Goal: Task Accomplishment & Management: Complete application form

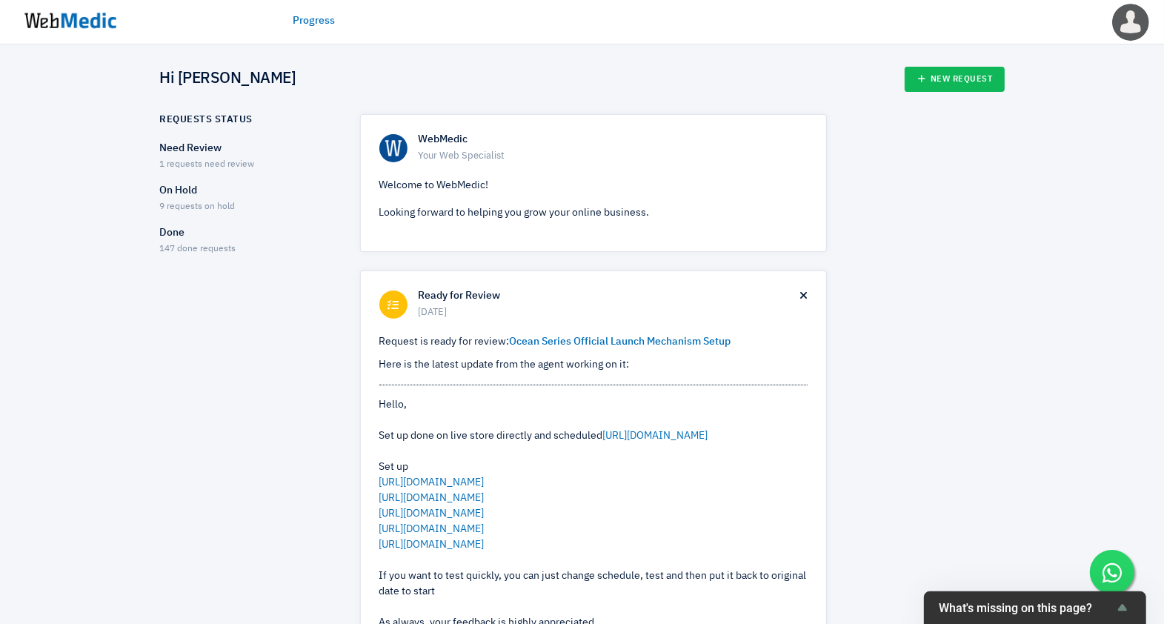
click at [197, 153] on p "Need Review" at bounding box center [247, 149] width 174 height 16
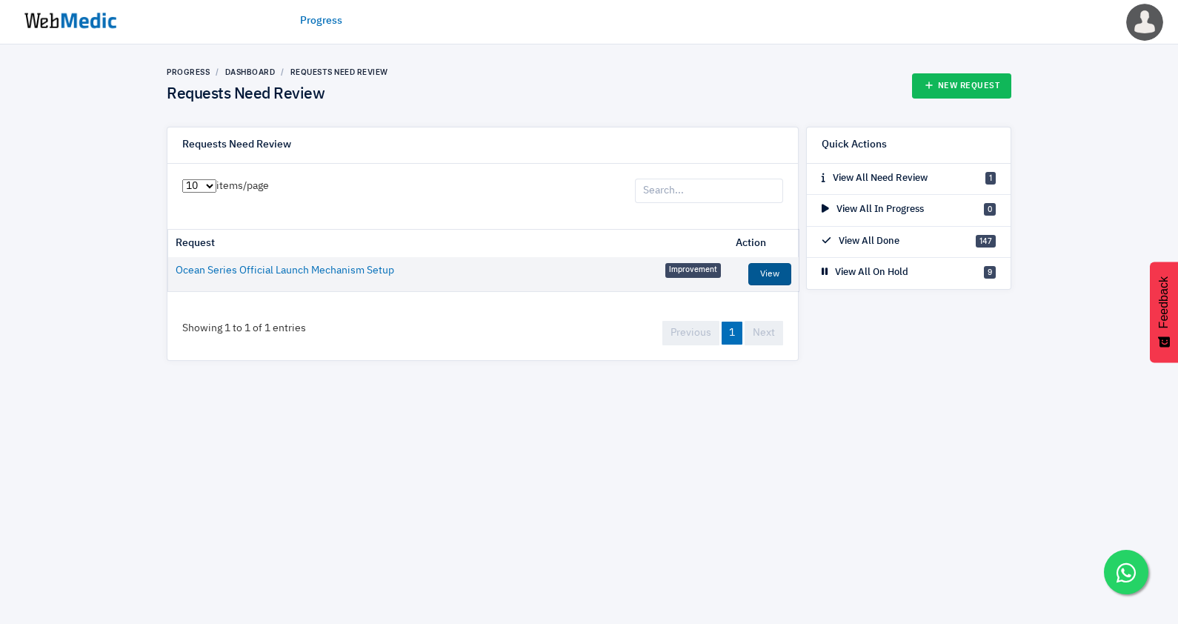
click at [786, 264] on link "View" at bounding box center [770, 274] width 43 height 22
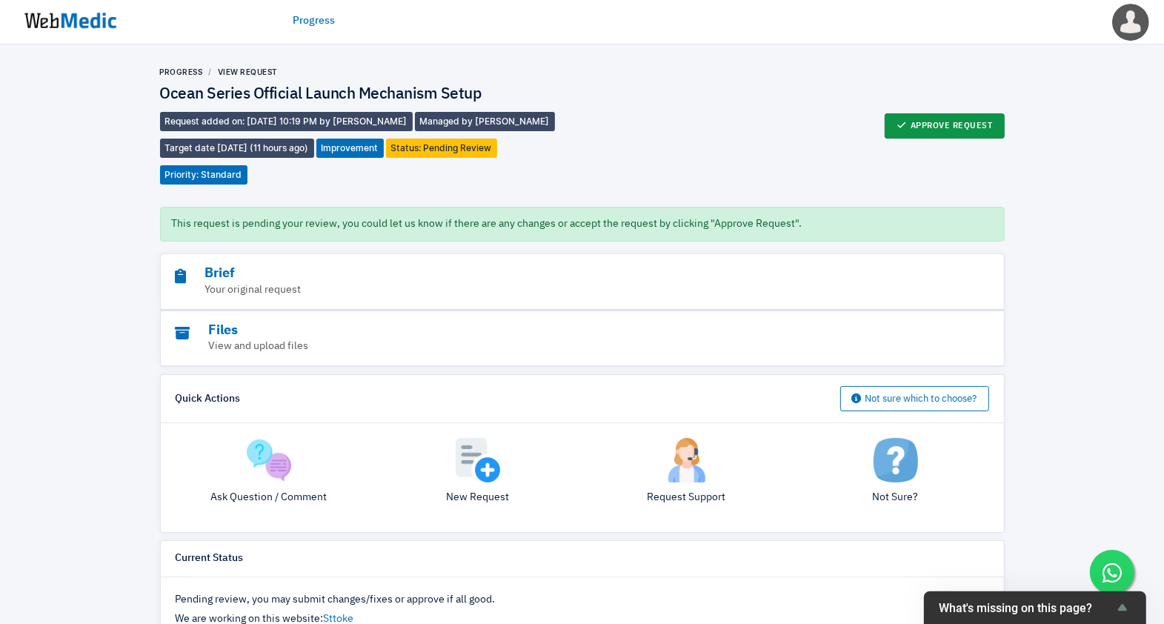
click at [953, 122] on button "Approve Request" at bounding box center [945, 125] width 120 height 25
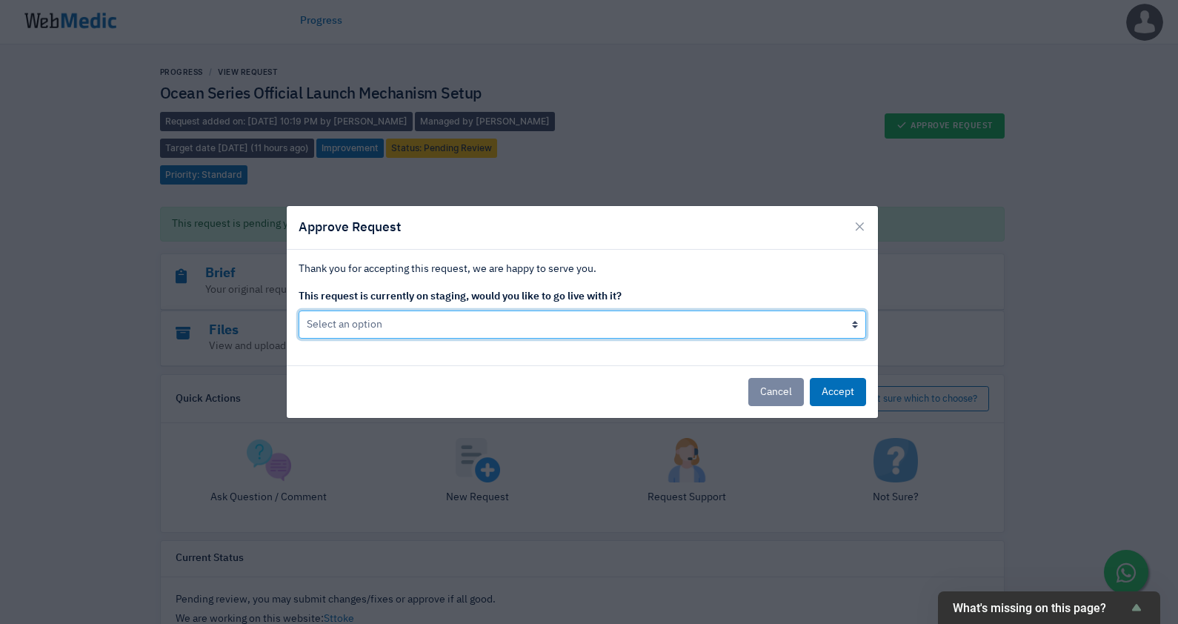
click at [436, 325] on select "Select an option Yes go live Accept request but don't go live yet" at bounding box center [583, 325] width 568 height 28
select select "1"
click at [299, 311] on select "Select an option Yes go live Accept request but don't go live yet" at bounding box center [583, 325] width 568 height 28
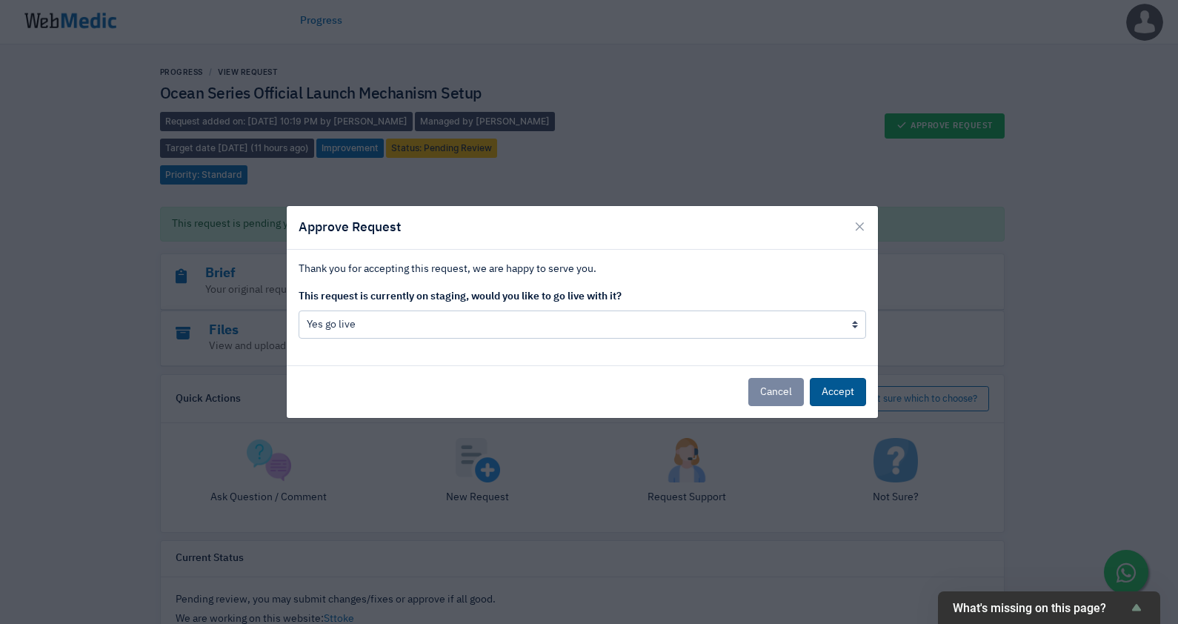
click at [835, 399] on button "Accept" at bounding box center [838, 392] width 56 height 28
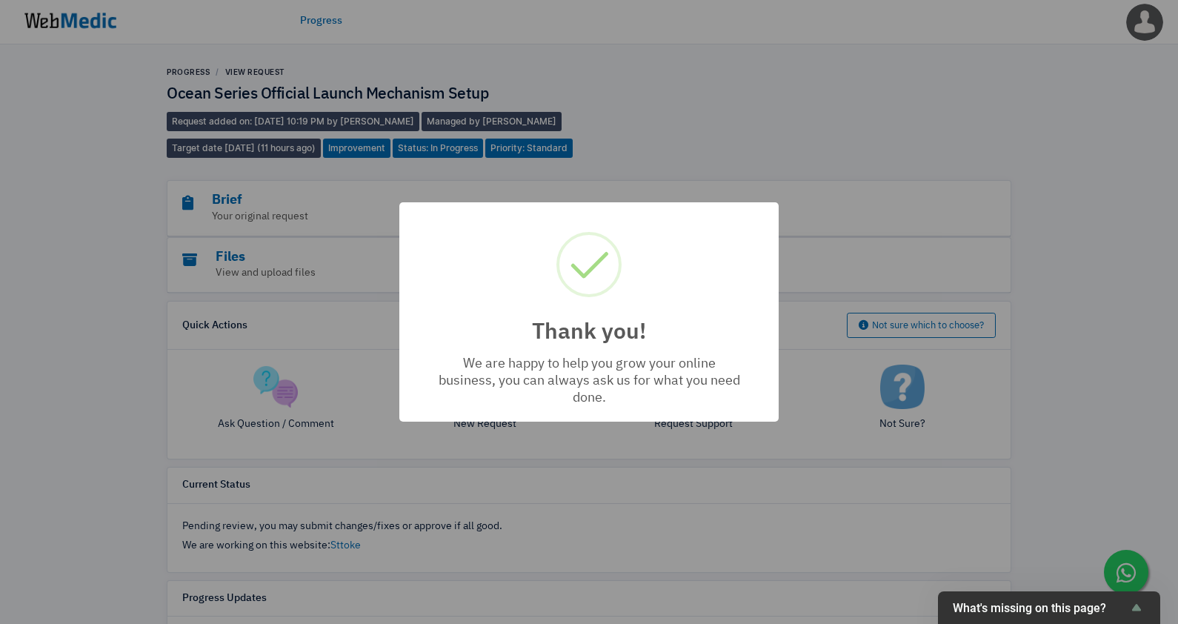
click at [50, 1] on div "Thank you! × We are happy to help you grow your online business, you can always…" at bounding box center [589, 312] width 1178 height 624
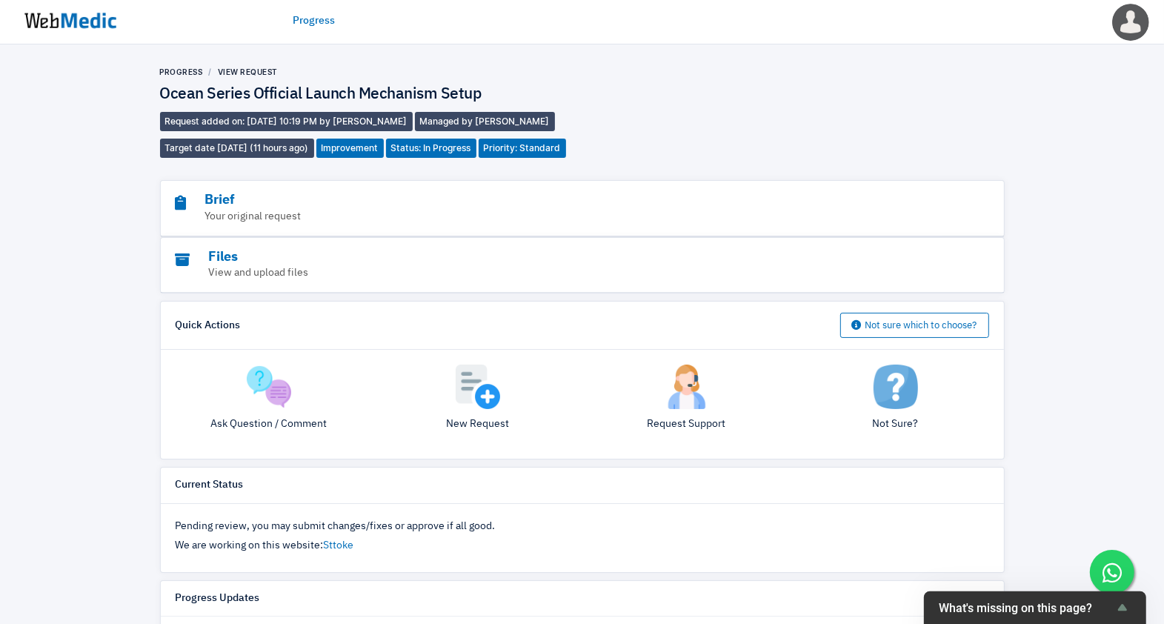
click at [33, 9] on img at bounding box center [70, 21] width 111 height 46
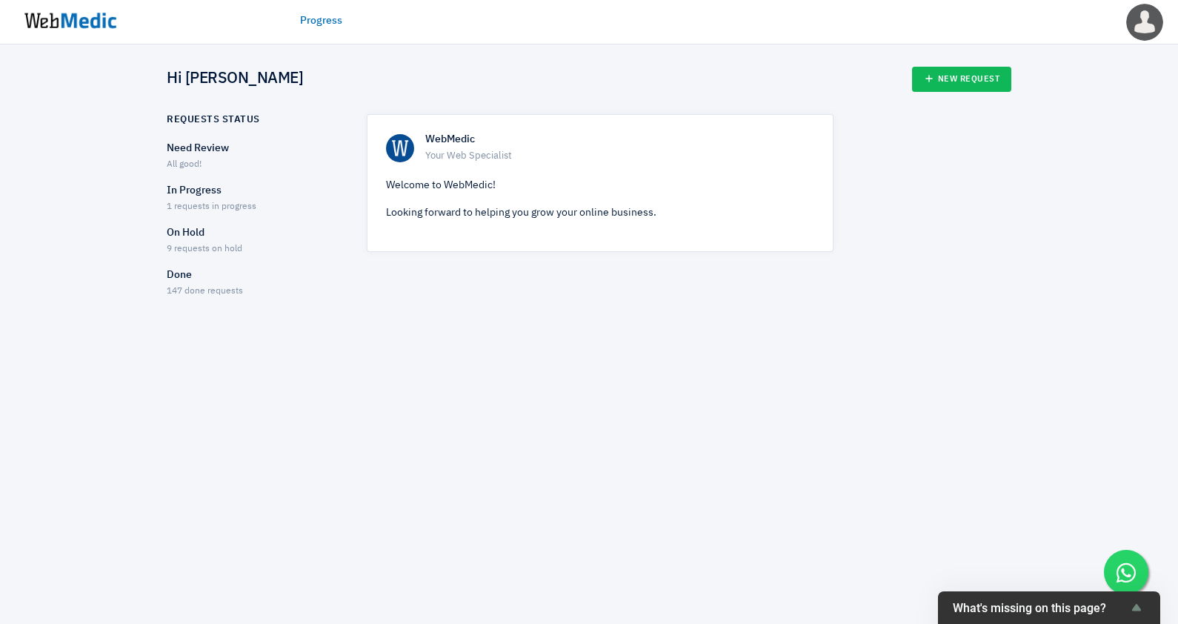
click at [206, 242] on div "On Hold 9 requests on hold" at bounding box center [254, 240] width 174 height 31
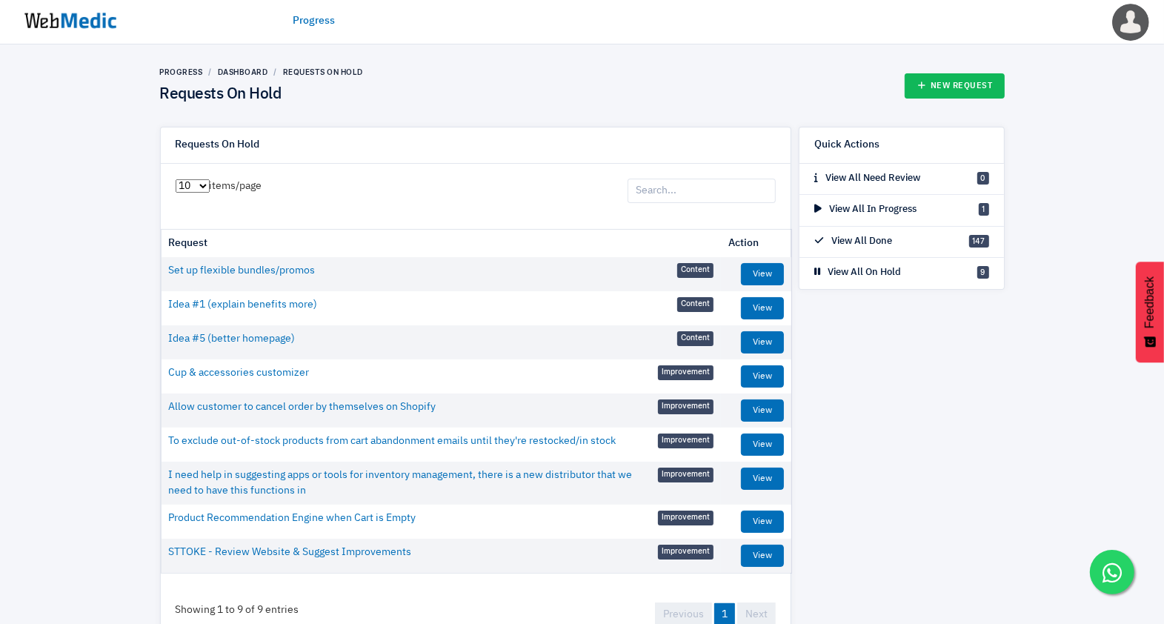
click at [27, 21] on img at bounding box center [70, 21] width 111 height 46
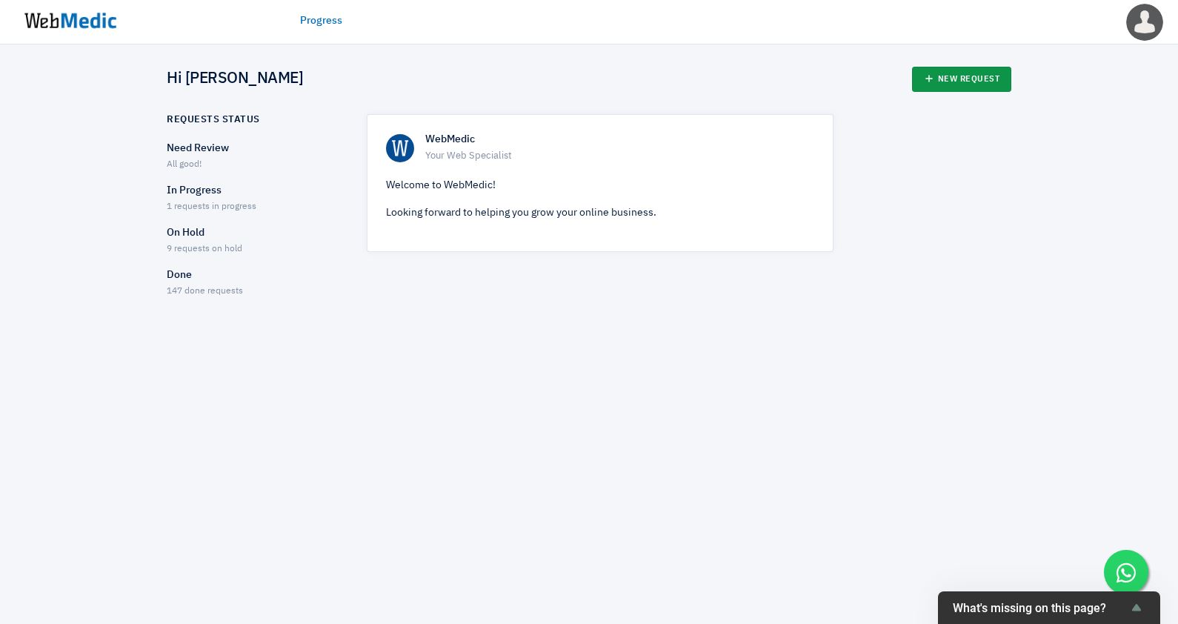
click at [964, 87] on link "New Request" at bounding box center [962, 79] width 100 height 25
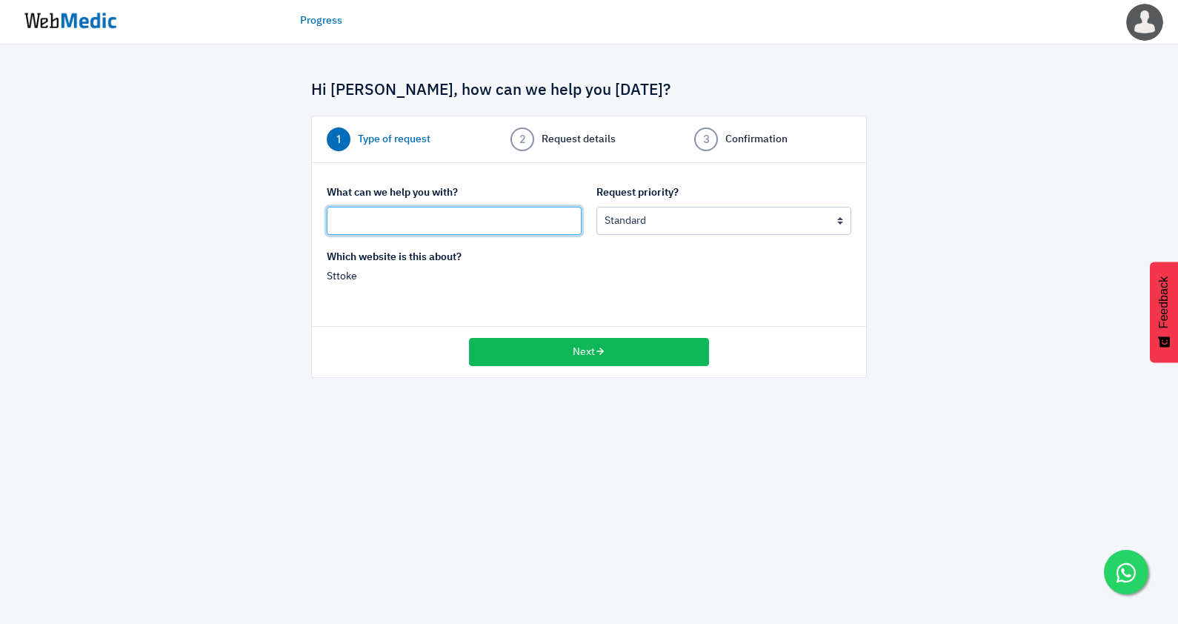
click at [466, 213] on input "text" at bounding box center [454, 221] width 255 height 28
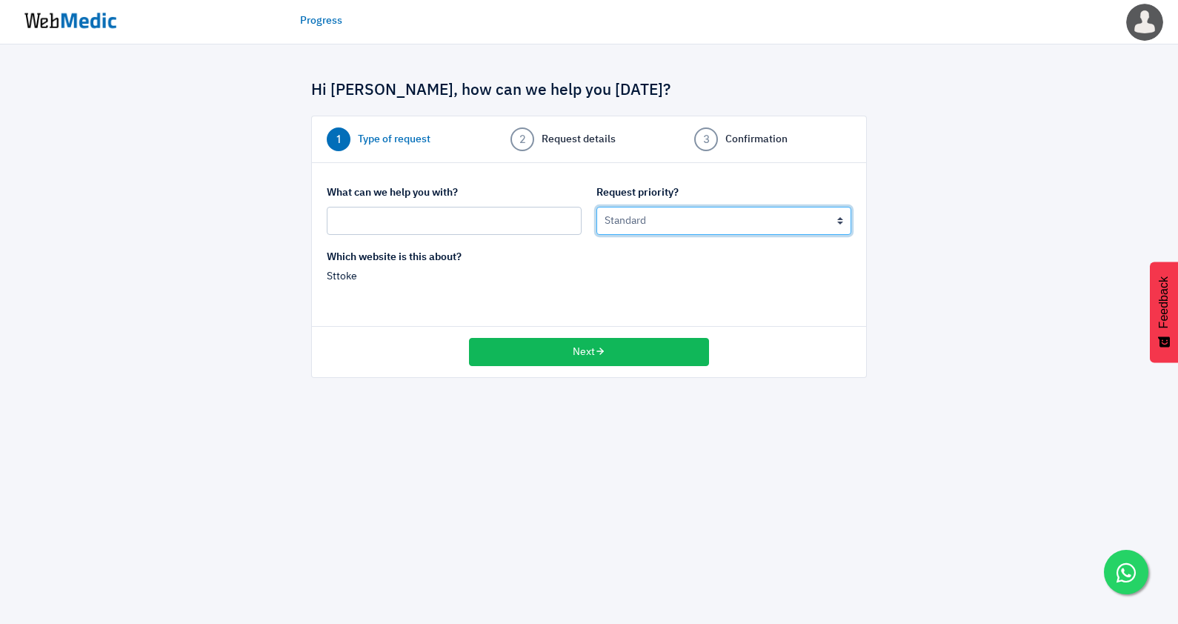
drag, startPoint x: 637, startPoint y: 216, endPoint x: 641, endPoint y: 223, distance: 8.3
click at [637, 216] on select "Urgent: this is a mission critical issue High: this needs to be prioritized bef…" at bounding box center [724, 221] width 255 height 28
select select "2"
click at [597, 207] on select "Urgent: this is a mission critical issue High: this needs to be prioritized bef…" at bounding box center [724, 221] width 255 height 28
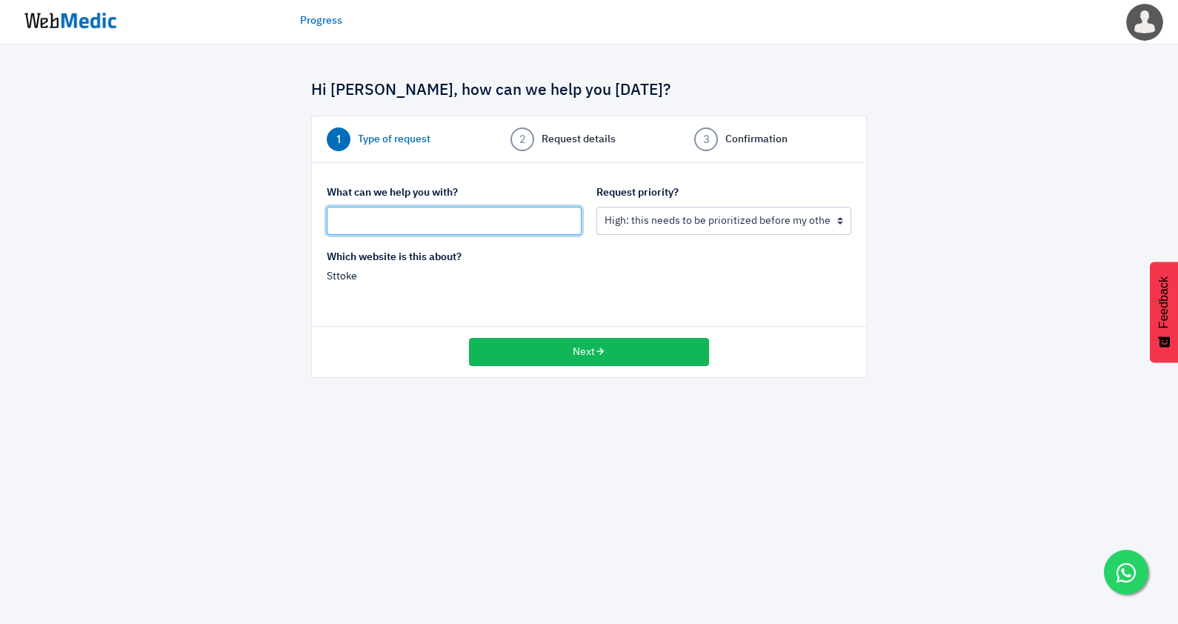
click at [493, 222] on input "text" at bounding box center [454, 221] width 255 height 28
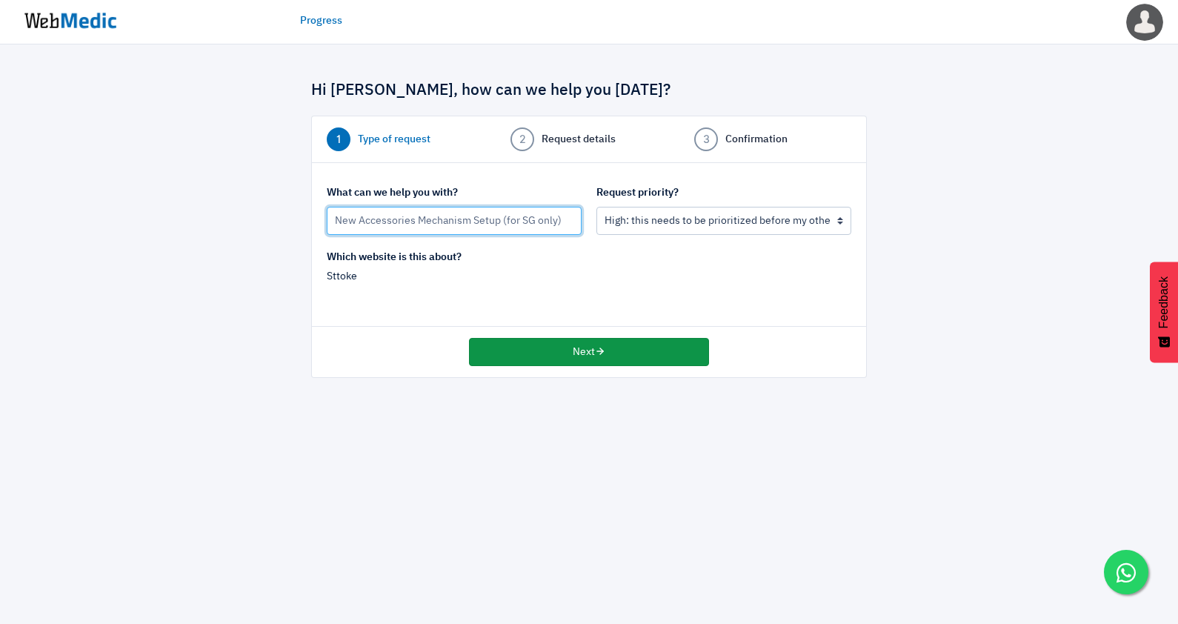
type input "New Accessories Mechanism Setup (for SG only)"
click at [554, 349] on button "Next" at bounding box center [589, 352] width 240 height 28
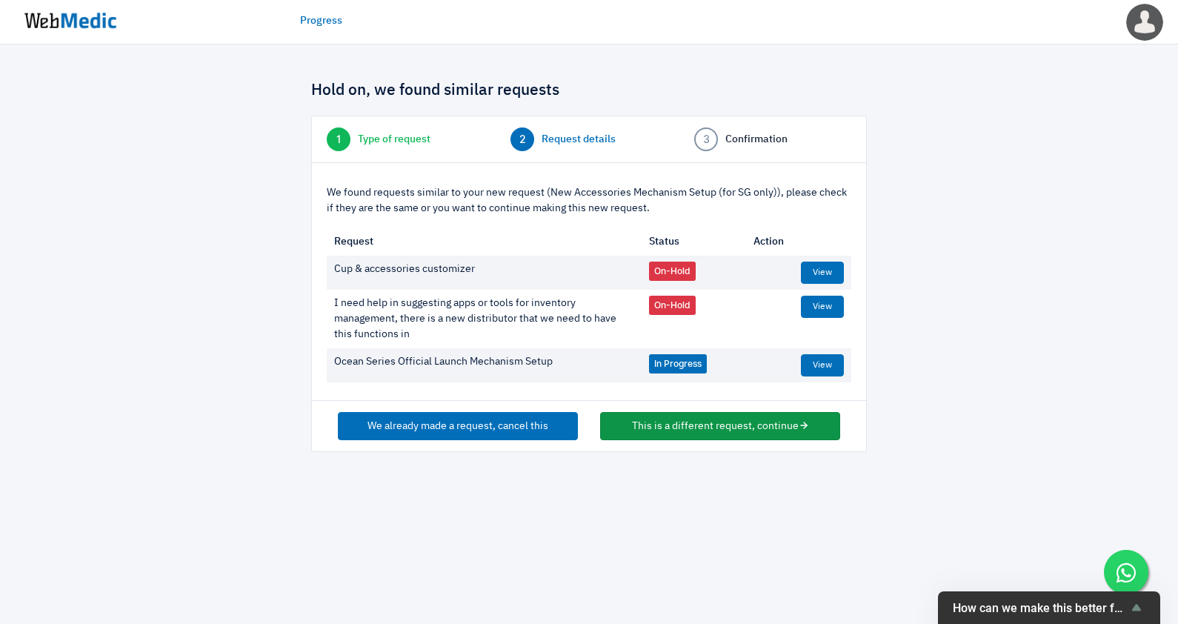
click at [666, 422] on button "This is a different request, continue" at bounding box center [720, 426] width 240 height 28
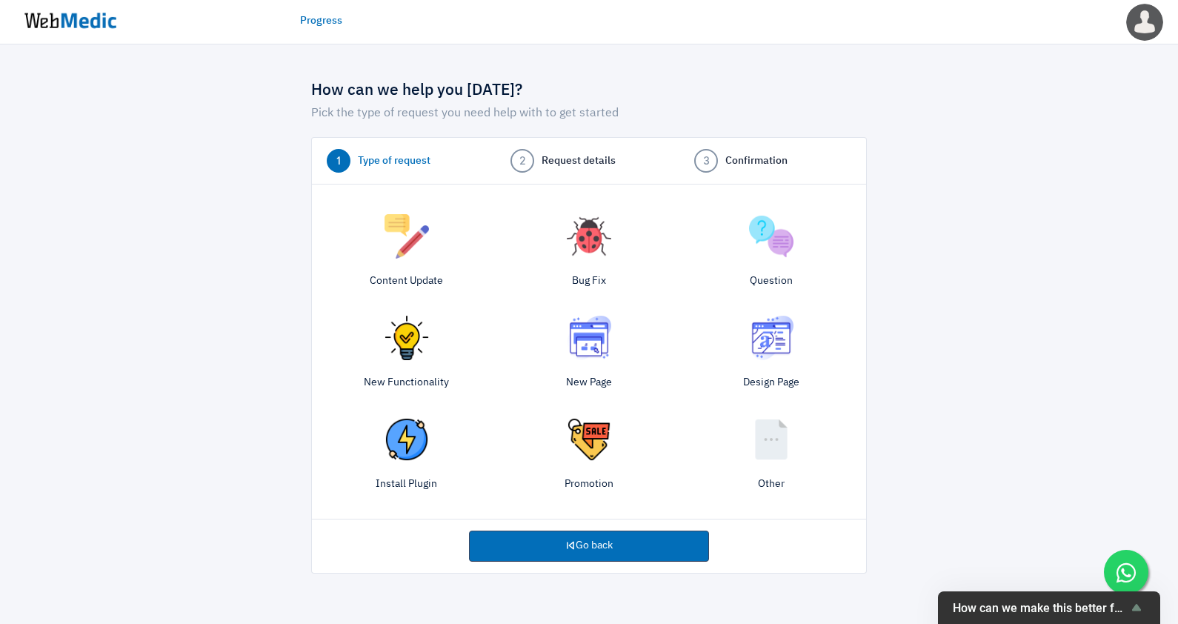
click at [594, 450] on img at bounding box center [589, 439] width 44 height 44
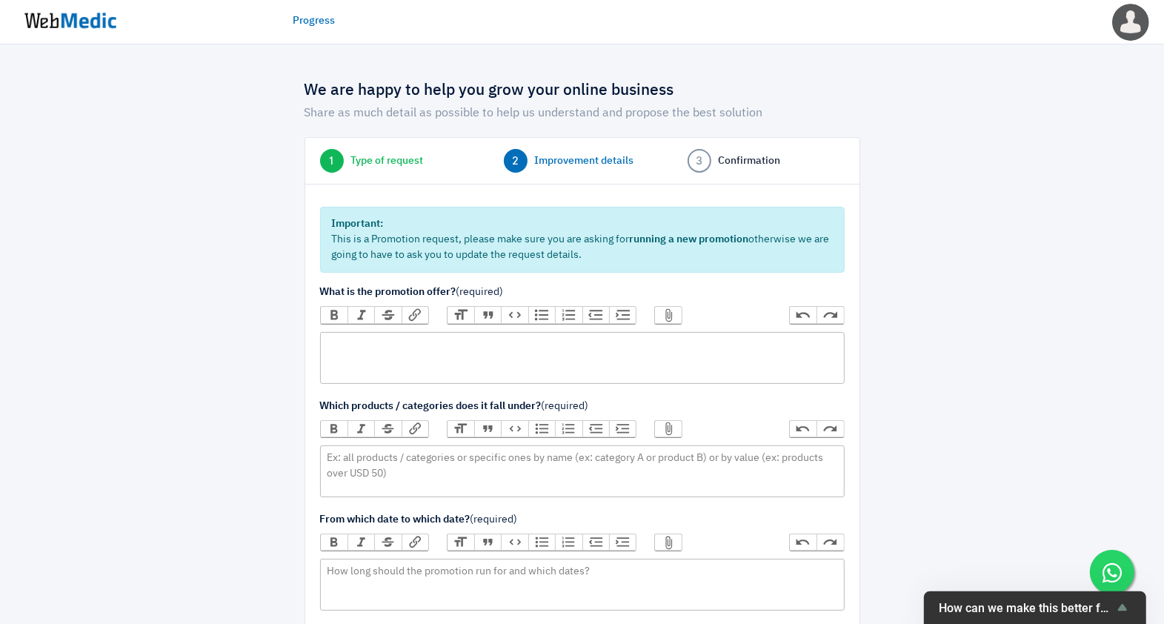
click at [362, 349] on trix-editor at bounding box center [582, 358] width 525 height 52
paste trix-editor "<div>WITH MIN. SPEND $70 SGD, customers can choose a FREE NEW ACCESSORY (Commut…"
type trix-editor "<div>WITH MIN. SPEND $70 SGD, customers can choose a FREE NEW ACCESSORY (Commut…"
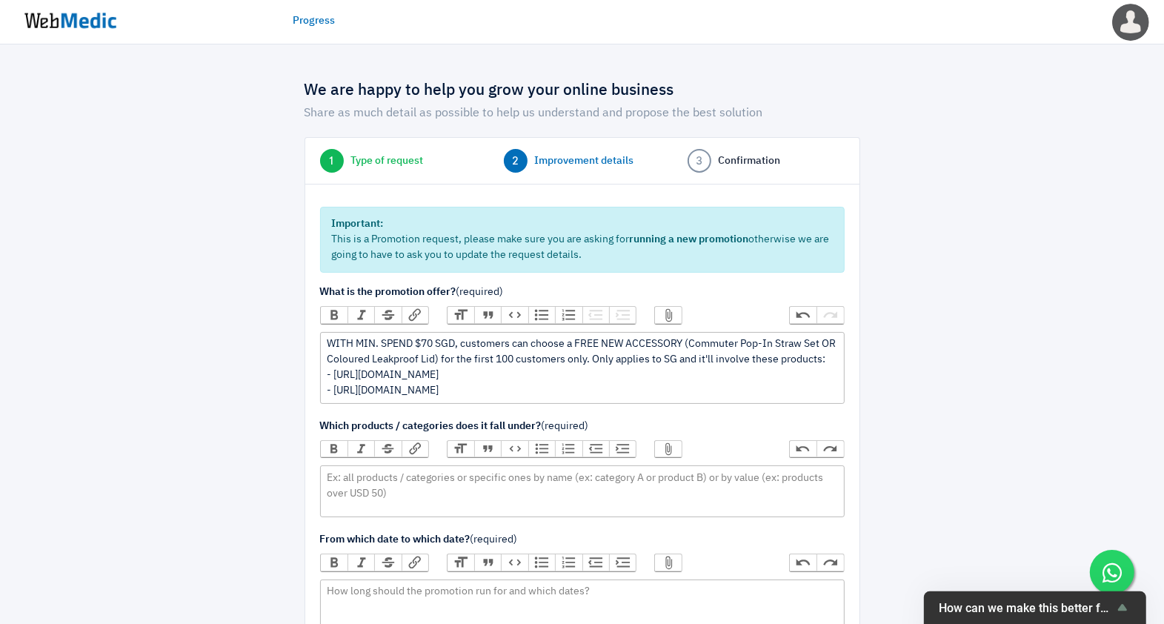
drag, startPoint x: 740, startPoint y: 410, endPoint x: 314, endPoint y: 394, distance: 426.5
copy div "- https://admin.shopify.com/store/officialsttoke/products/10073088917806 - http…"
click at [388, 501] on trix-editor at bounding box center [582, 491] width 525 height 52
paste trix-editor "<div>- https://admin.shopify.com/store/officialsttoke/products/10073088917806<b…"
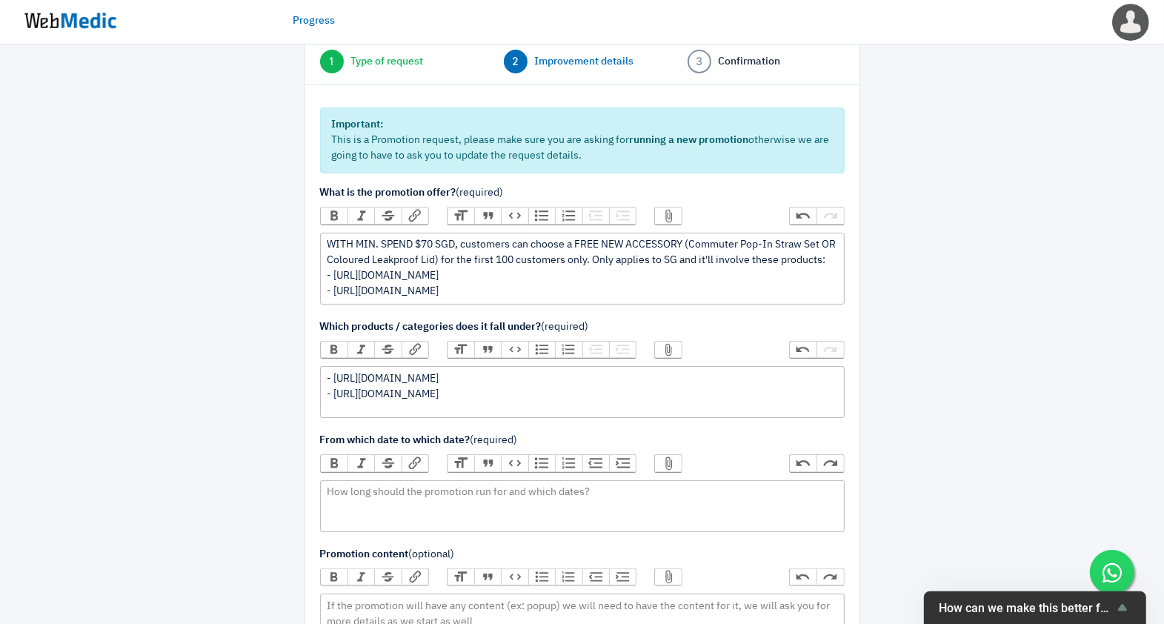
scroll to position [185, 0]
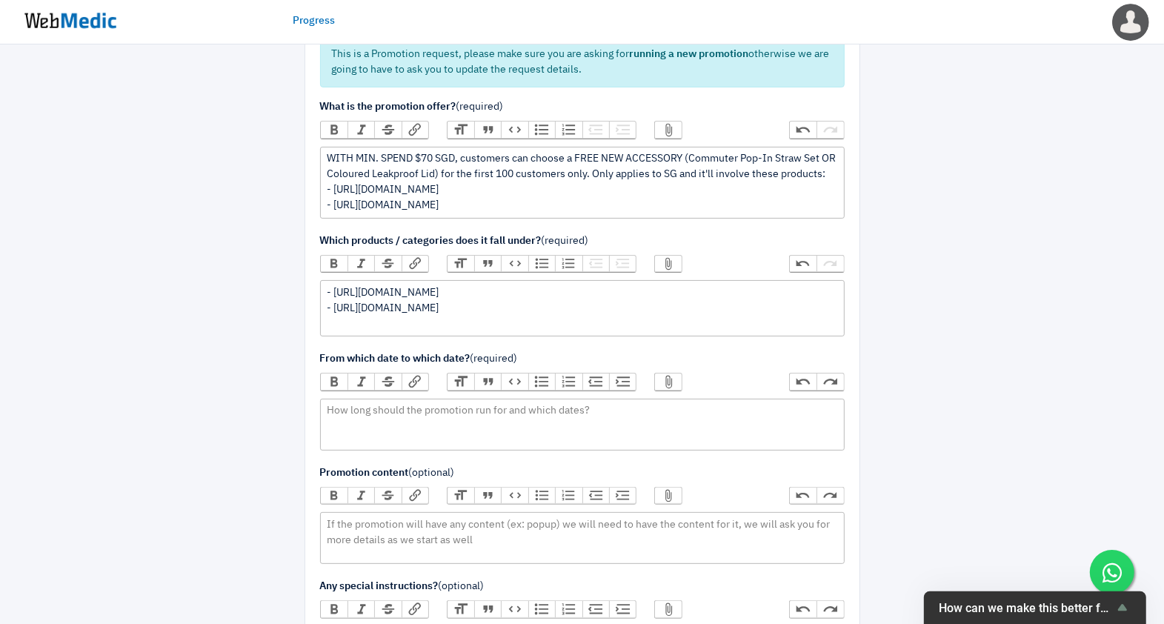
type trix-editor "<div>- https://admin.shopify.com/store/officialsttoke/products/10073088917806<b…"
click at [496, 428] on trix-editor at bounding box center [582, 425] width 525 height 52
click at [119, 304] on div "We are happy to help you grow your online business Share as much detail as poss…" at bounding box center [582, 455] width 1164 height 1193
drag, startPoint x: 330, startPoint y: 423, endPoint x: 319, endPoint y: 419, distance: 12.0
click at [319, 419] on div "Important: This is a Promotion request, please make sure you are asking for run…" at bounding box center [582, 489] width 554 height 981
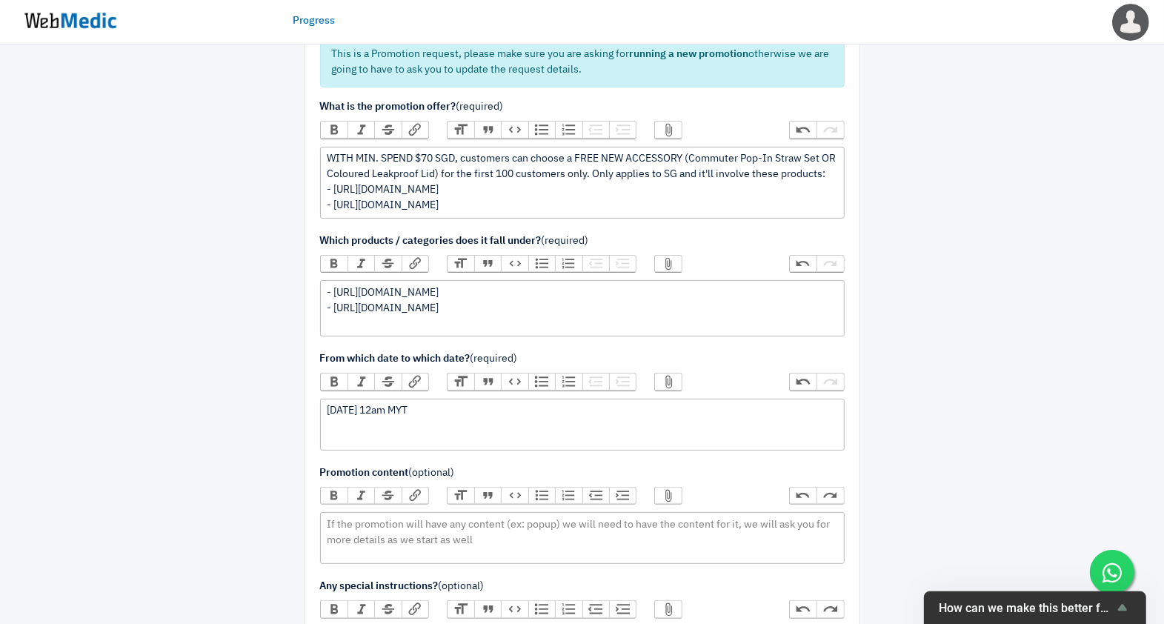
click at [1040, 108] on div "We are happy to help you grow your online business Share as much detail as poss…" at bounding box center [582, 455] width 1164 height 1193
click at [414, 419] on div "7 October 2025 12am MYT" at bounding box center [582, 411] width 511 height 16
click at [568, 419] on div "7 October 2025 12pm MYT" at bounding box center [582, 411] width 511 height 16
type trix-editor "<div>7 October 2025 12pm MYT to offer fully redeemed.<br><br></div>"
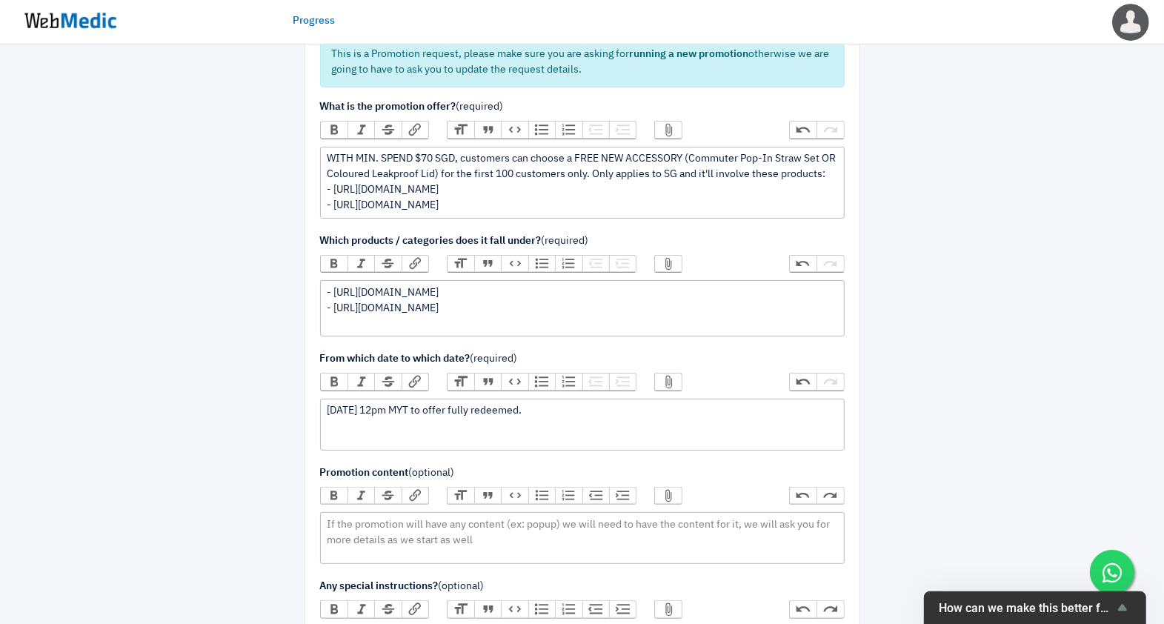
click at [410, 332] on div "- https://admin.shopify.com/store/officialsttoke/products/10073088917806 - http…" at bounding box center [582, 308] width 511 height 47
click at [709, 213] on div "WITH MIN. SPEND $70 SGD, customers can choose a FREE NEW ACCESSORY (Commuter Po…" at bounding box center [582, 182] width 511 height 62
type trix-editor "<div>WITH MIN. SPEND $70 SGD, customers can choose a FREE NEW ACCESSORY (Commut…"
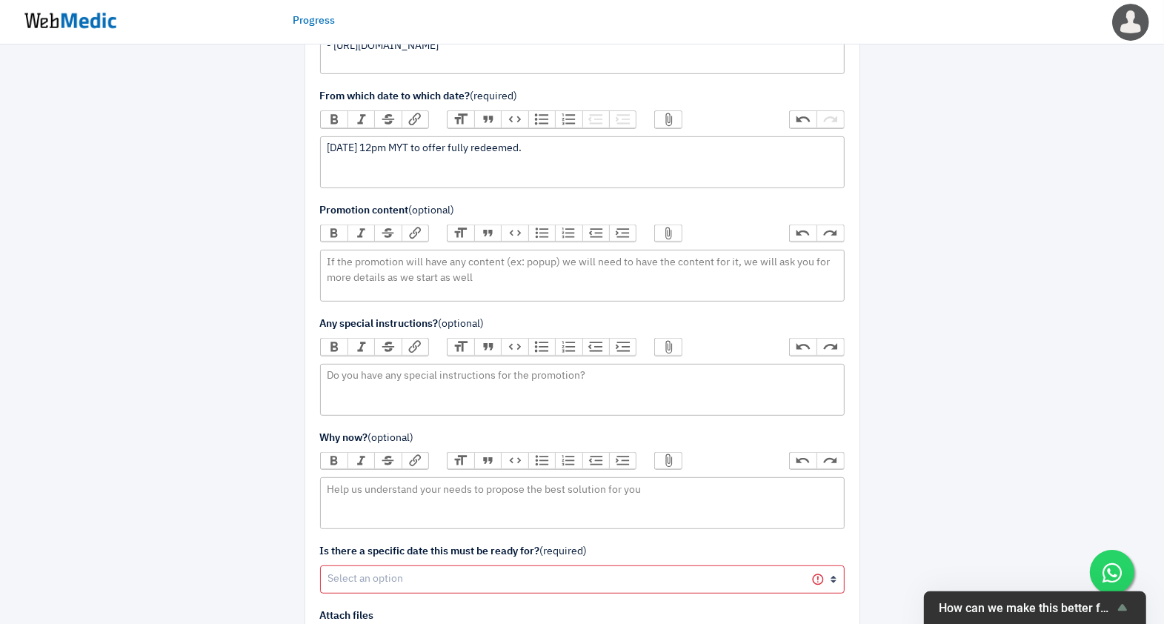
scroll to position [637, 0]
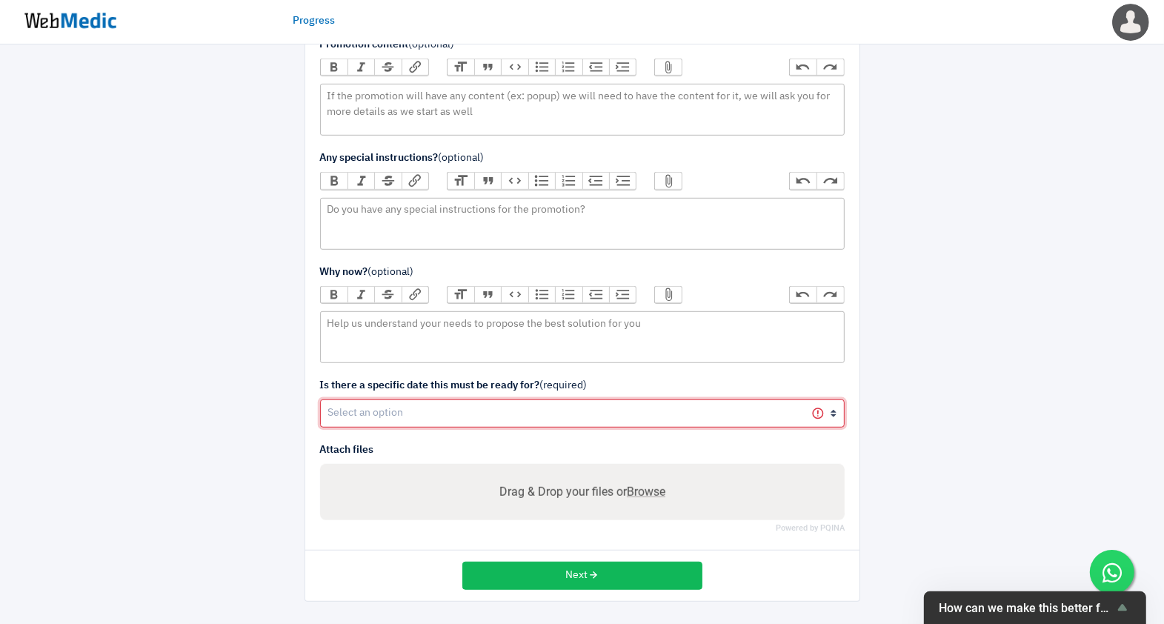
click at [384, 405] on select "Yes No" at bounding box center [582, 413] width 525 height 28
select select "1"
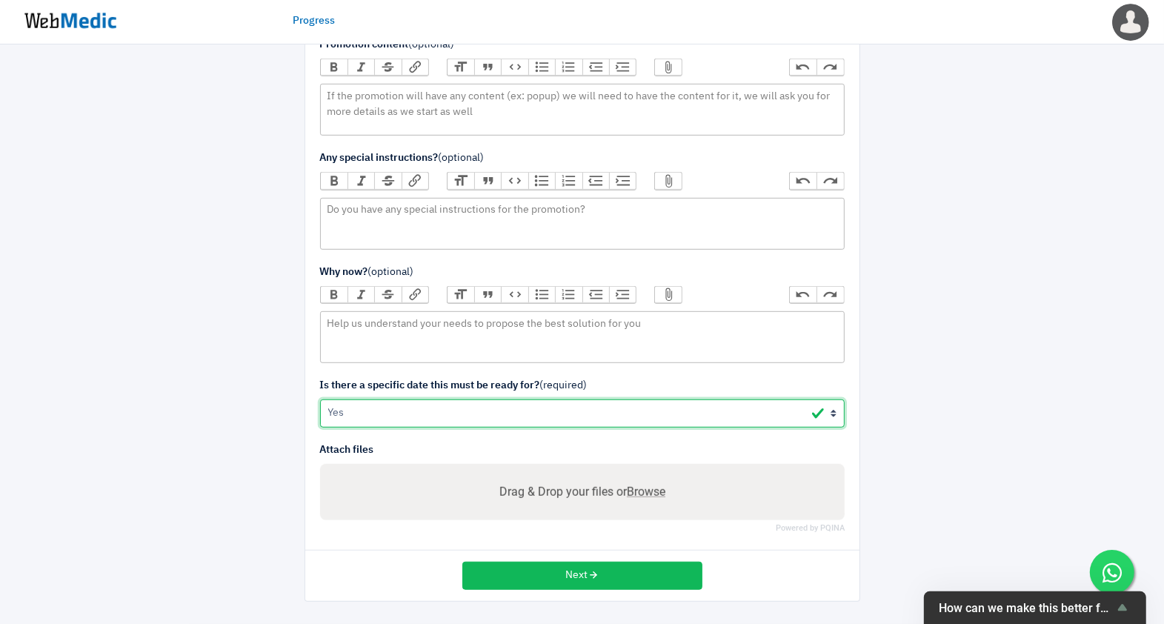
click at [320, 400] on select "Yes No" at bounding box center [582, 413] width 525 height 28
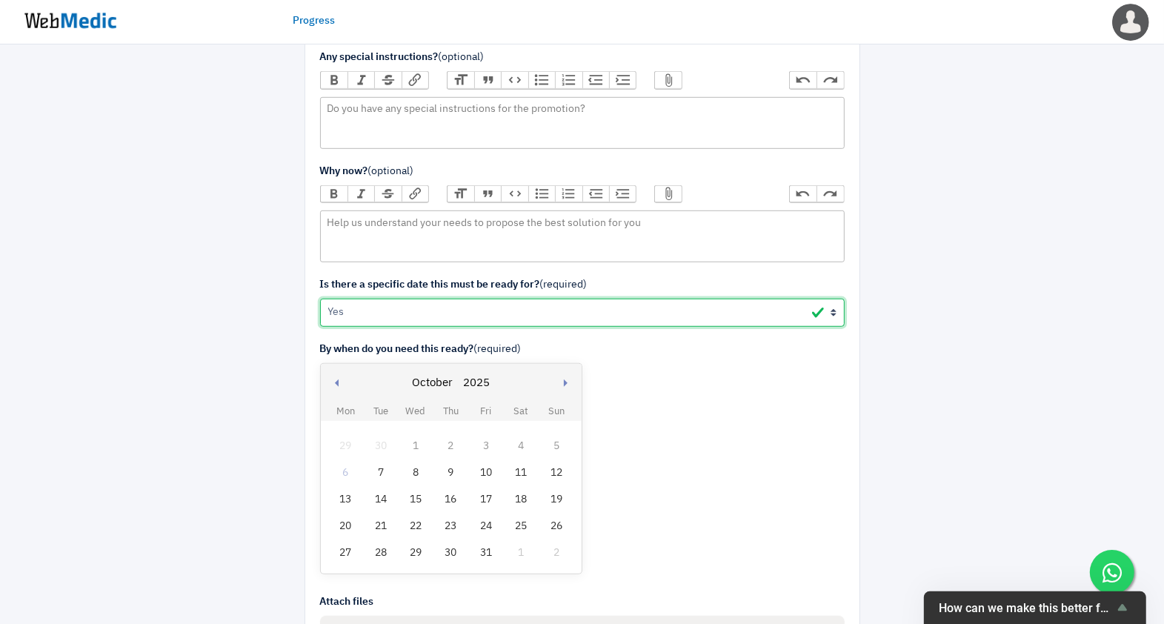
scroll to position [890, 0]
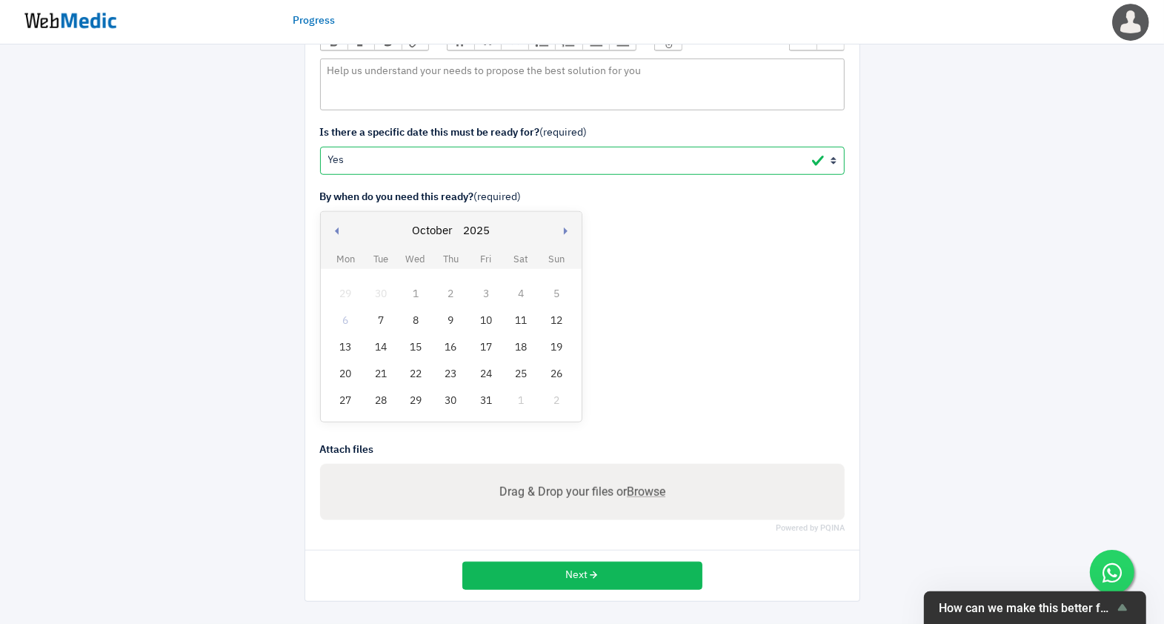
click at [389, 323] on div "7" at bounding box center [380, 320] width 19 height 19
click at [617, 584] on button "Next" at bounding box center [582, 576] width 240 height 28
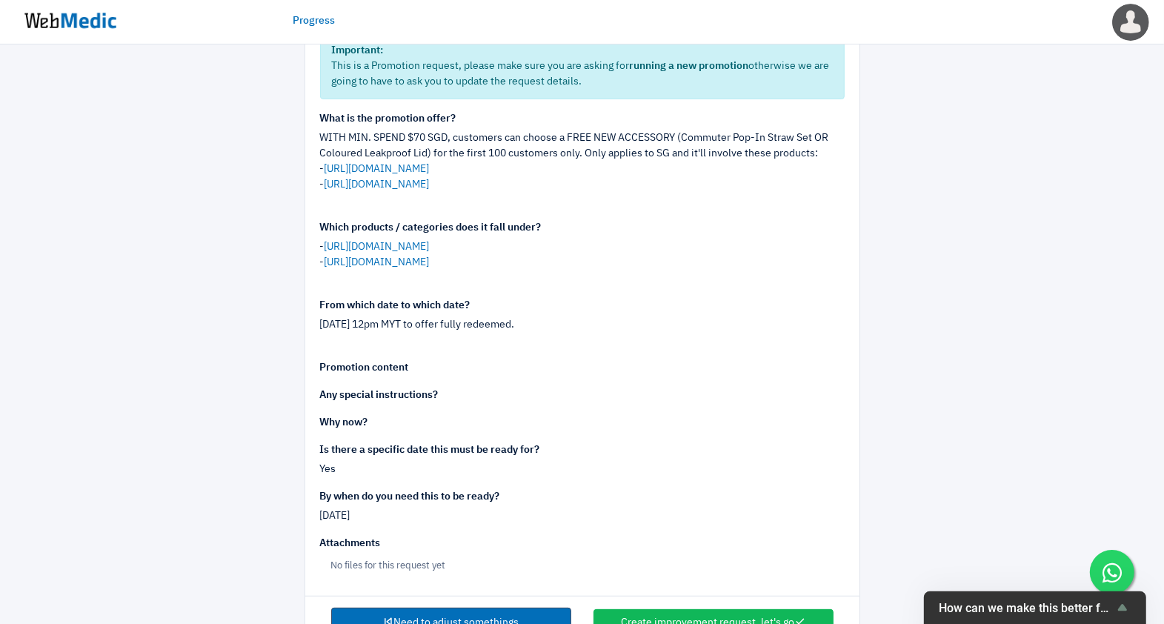
scroll to position [219, 0]
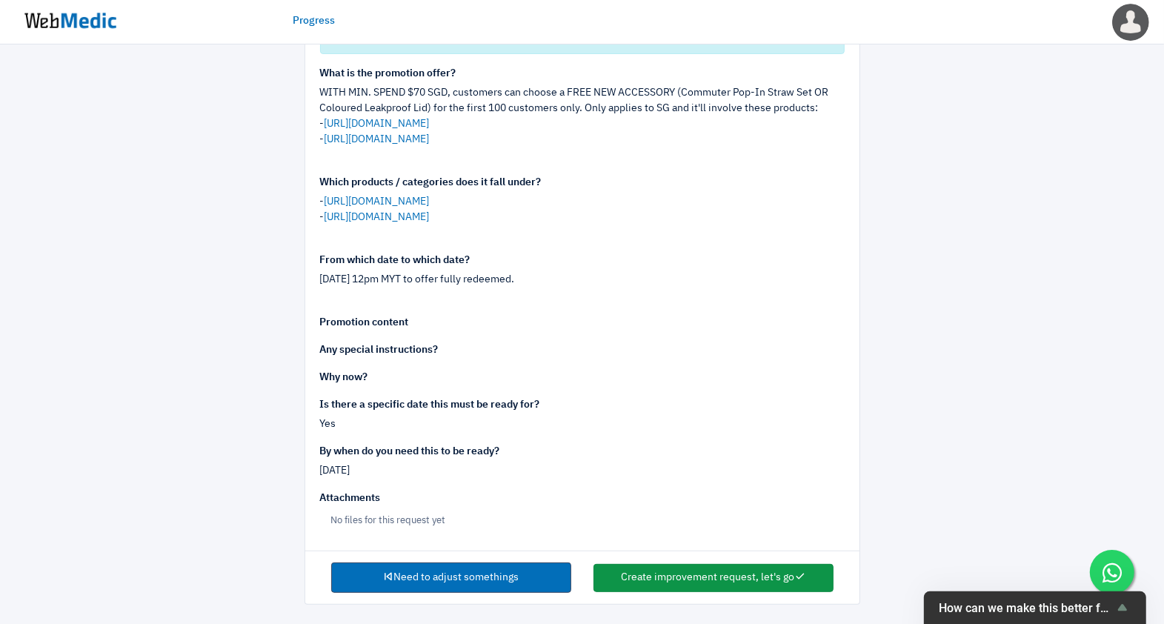
click at [735, 568] on button "Create improvement request, let's go" at bounding box center [714, 578] width 240 height 28
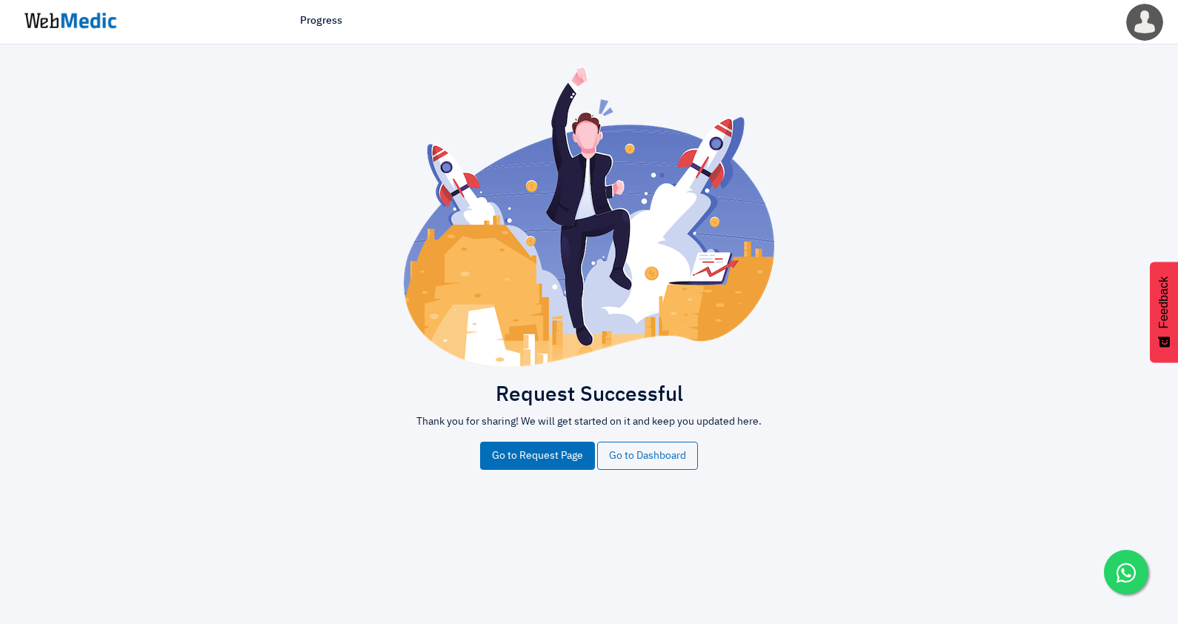
click at [70, 22] on img at bounding box center [70, 21] width 111 height 46
